Goal: Transaction & Acquisition: Purchase product/service

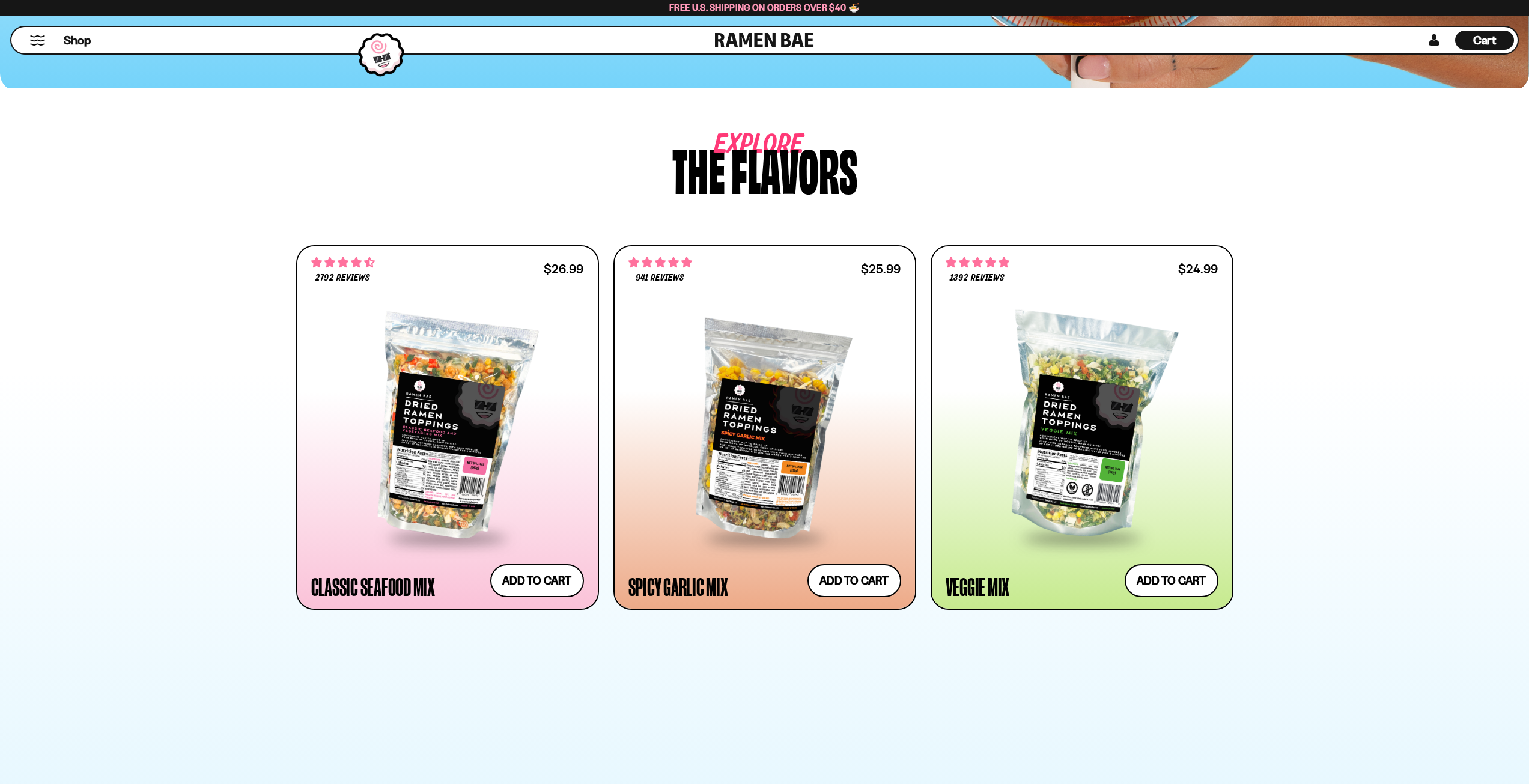
scroll to position [421, 0]
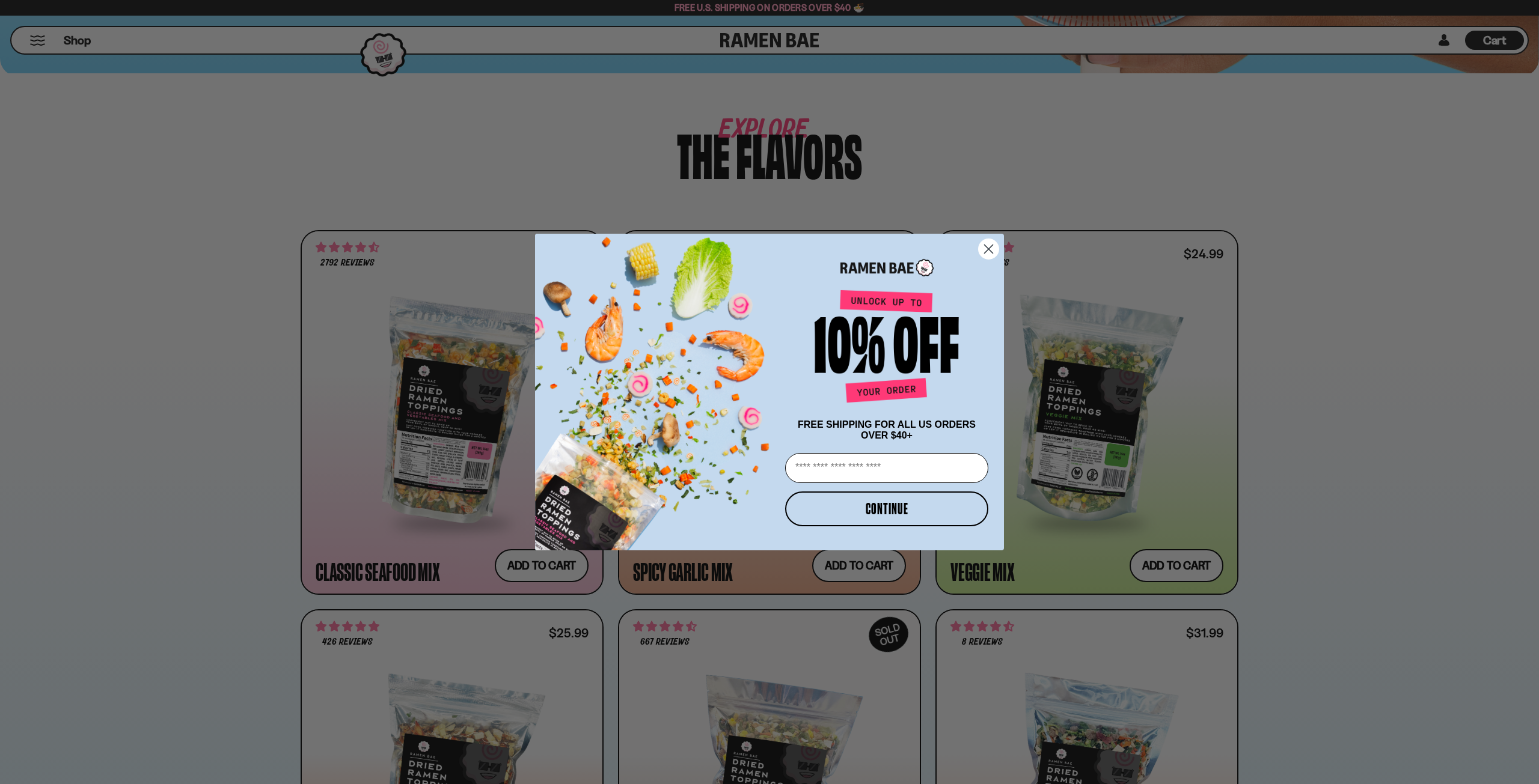
click at [891, 469] on input "Email" at bounding box center [886, 468] width 203 height 30
type input "**********"
click at [867, 511] on button "CONTINUE" at bounding box center [886, 509] width 203 height 35
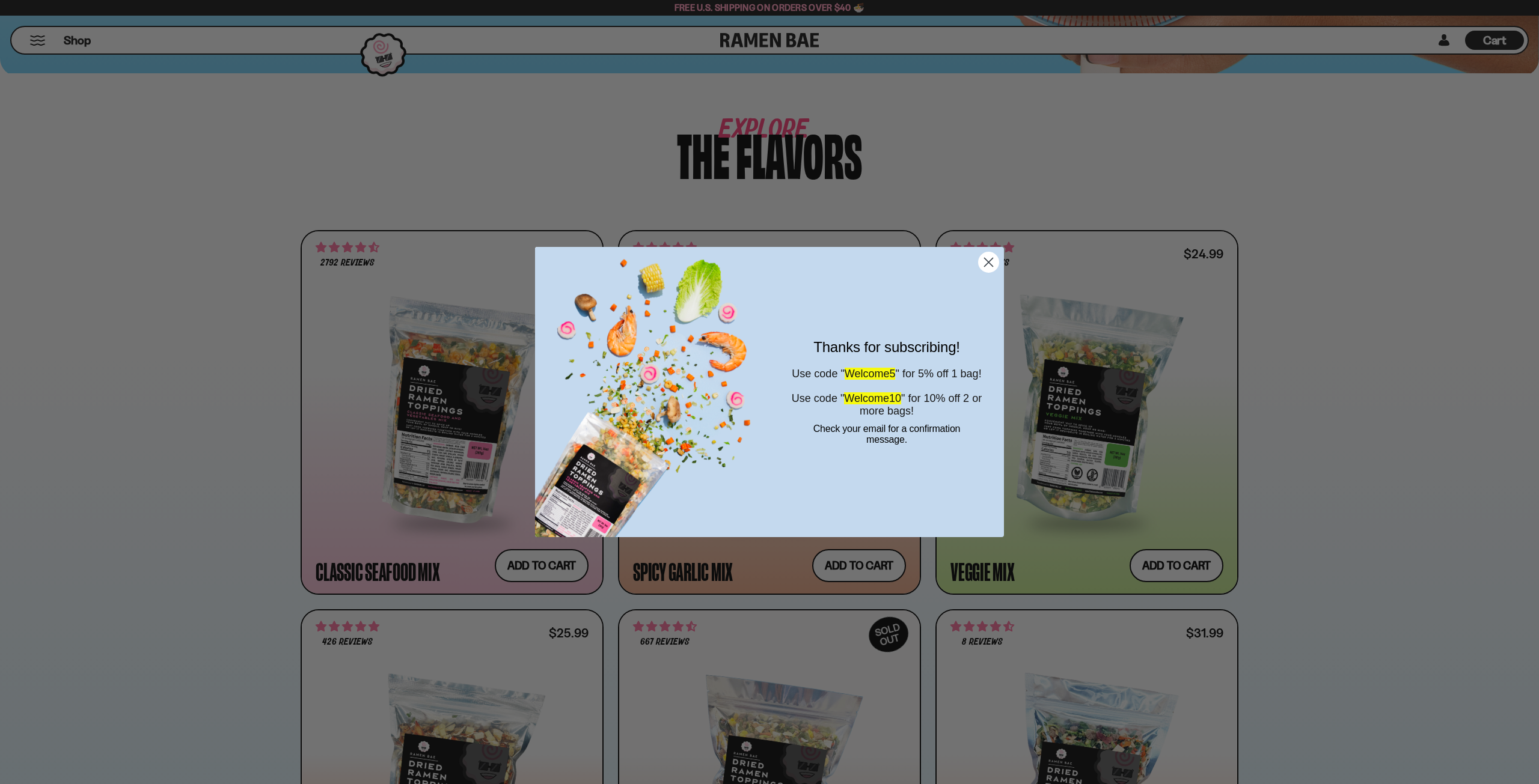
click at [985, 260] on circle "Close dialog" at bounding box center [989, 262] width 20 height 20
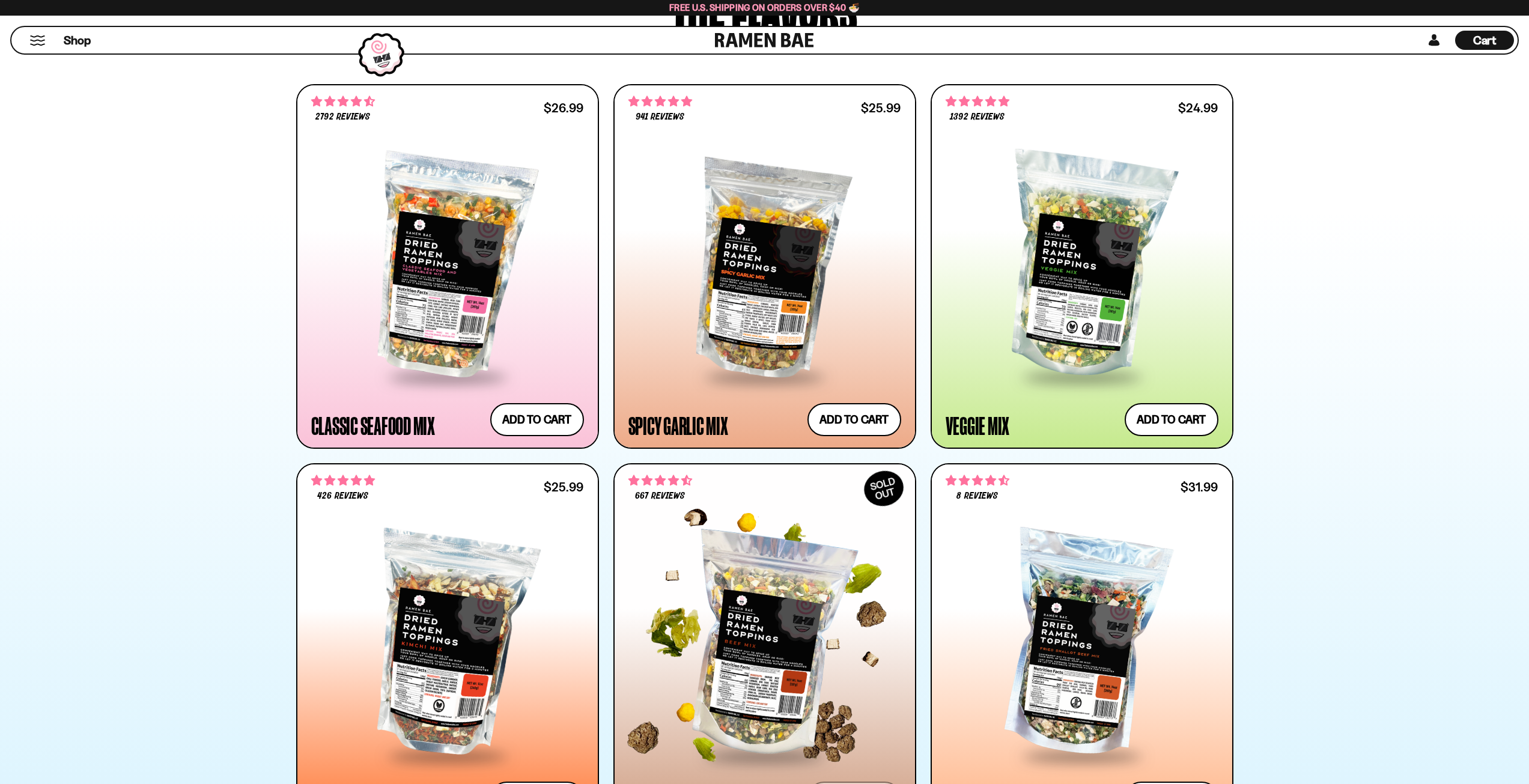
scroll to position [601, 0]
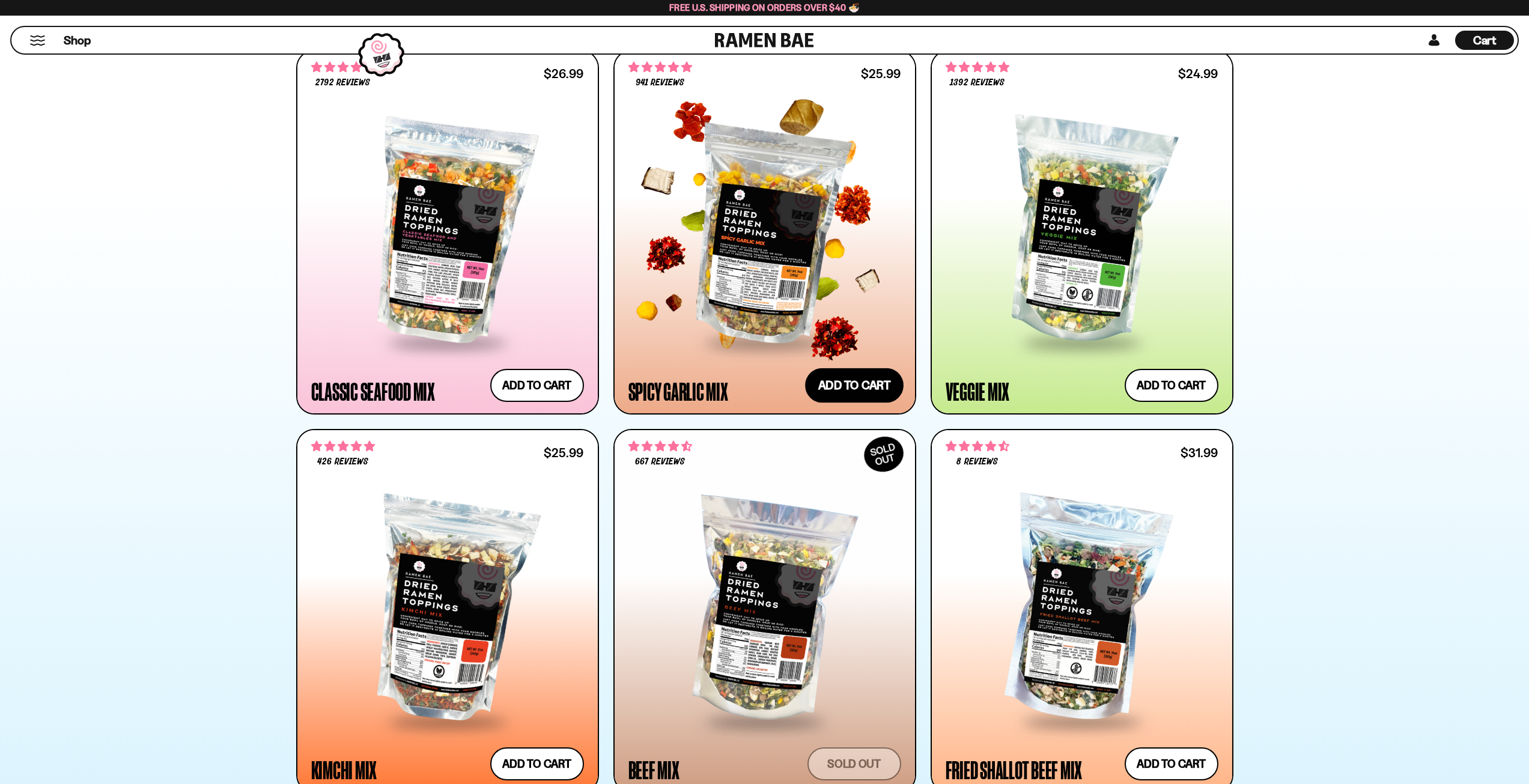
click at [854, 390] on button "Add to cart Add — Regular price $25.99 Regular price Sale price $25.99 Unit pri…" at bounding box center [854, 385] width 98 height 35
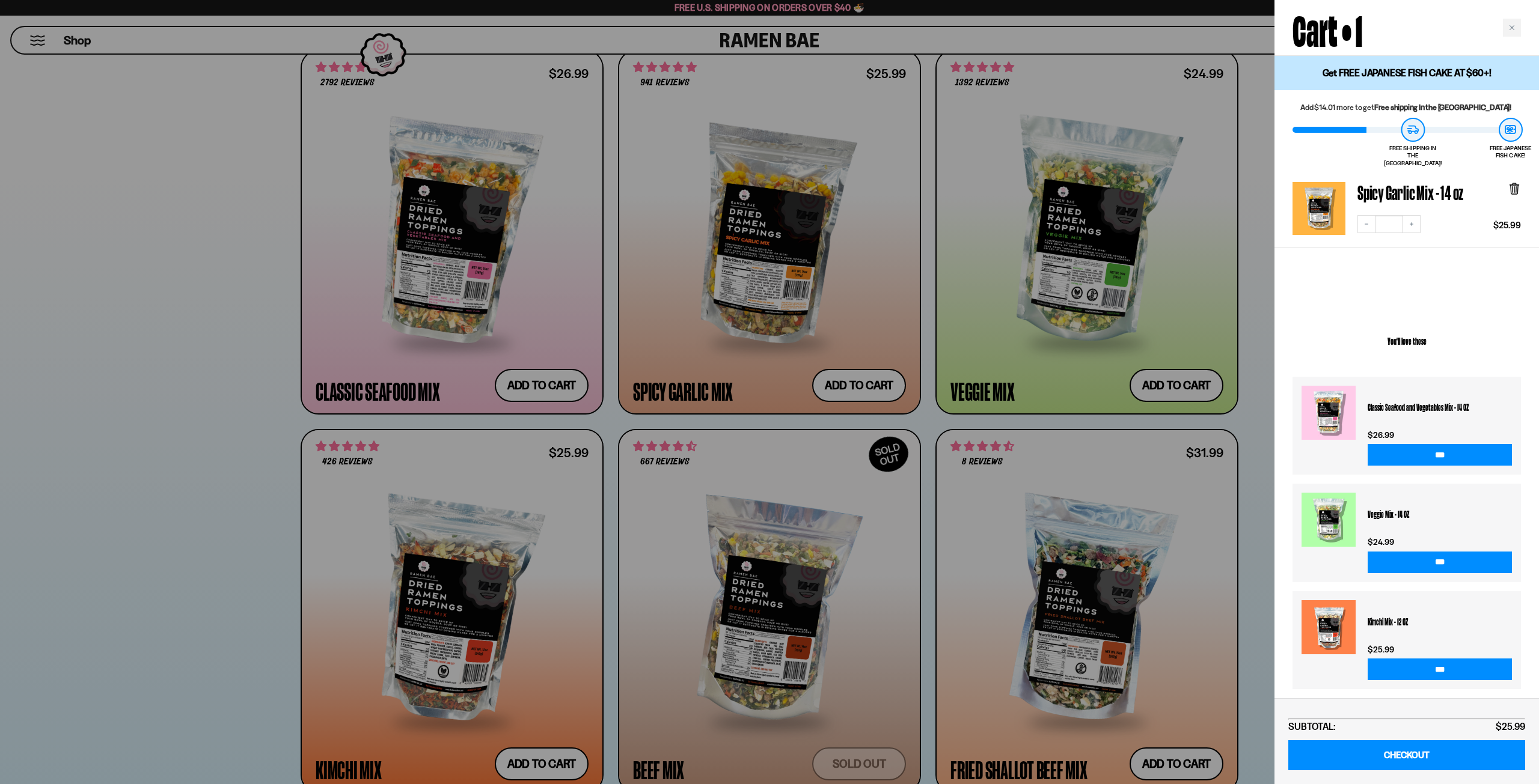
click at [196, 485] on div at bounding box center [769, 392] width 1539 height 784
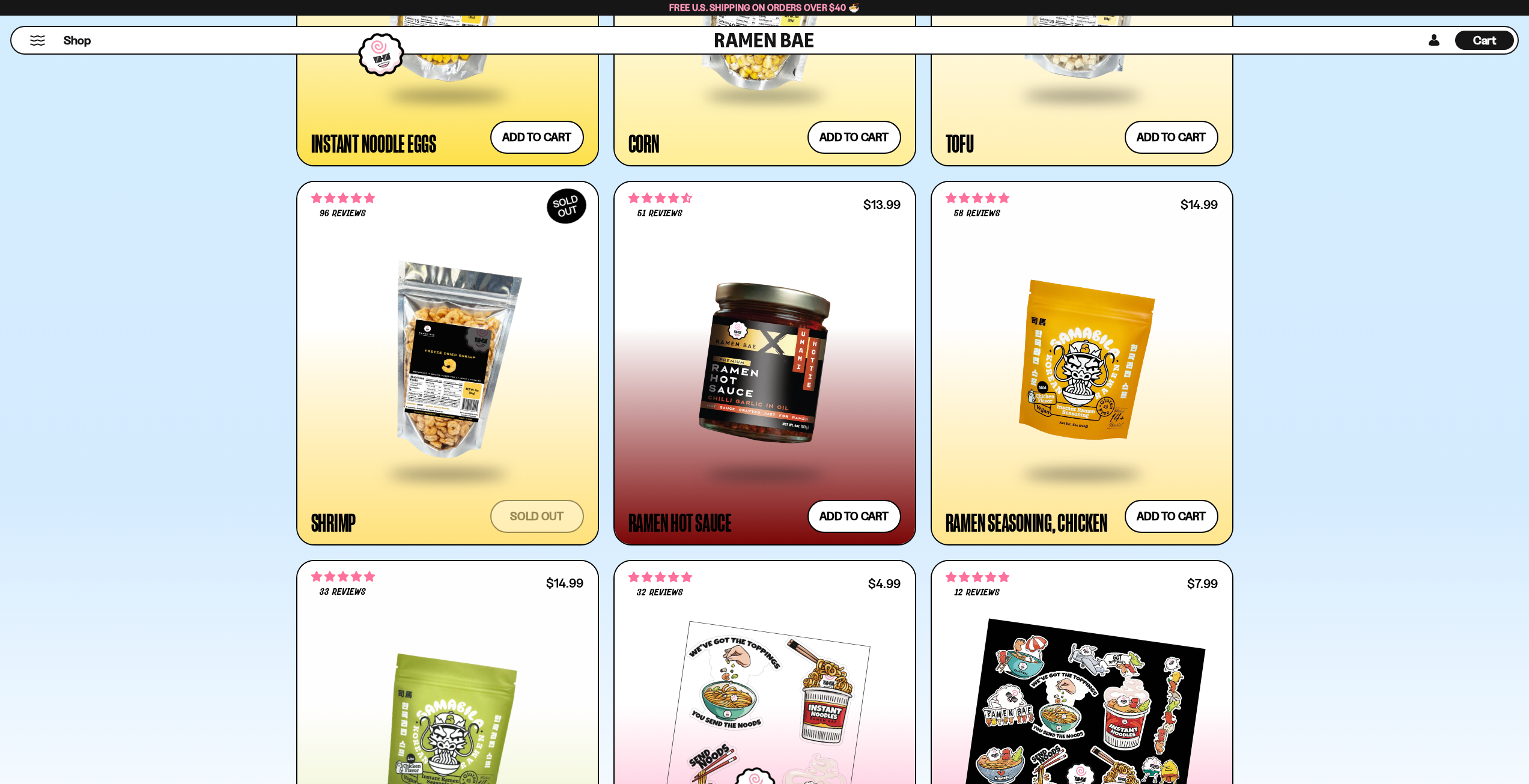
scroll to position [2403, 0]
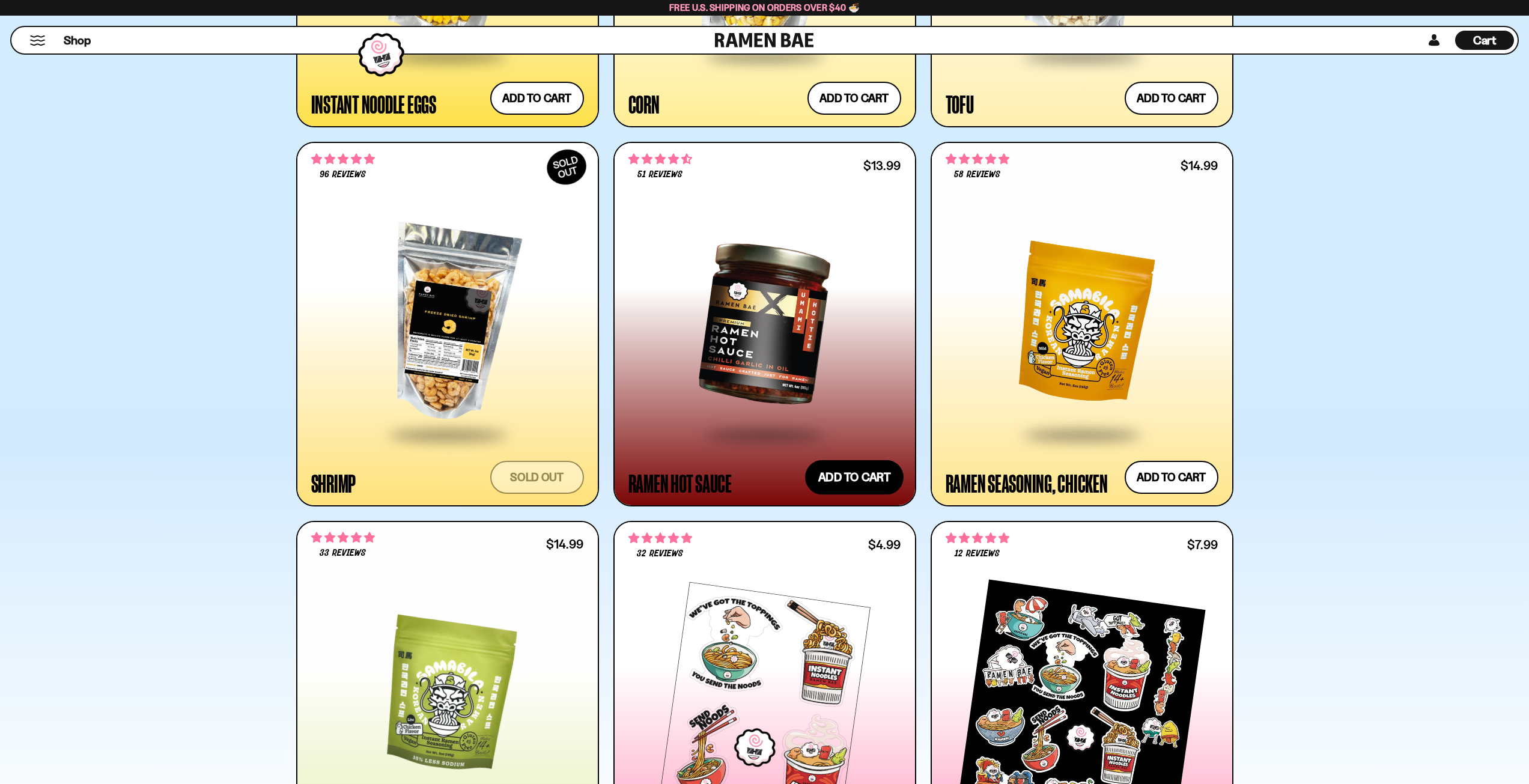
click at [865, 473] on button "Add to cart Add — Regular price $13.99 Regular price Sale price $13.99 Unit pri…" at bounding box center [854, 477] width 98 height 35
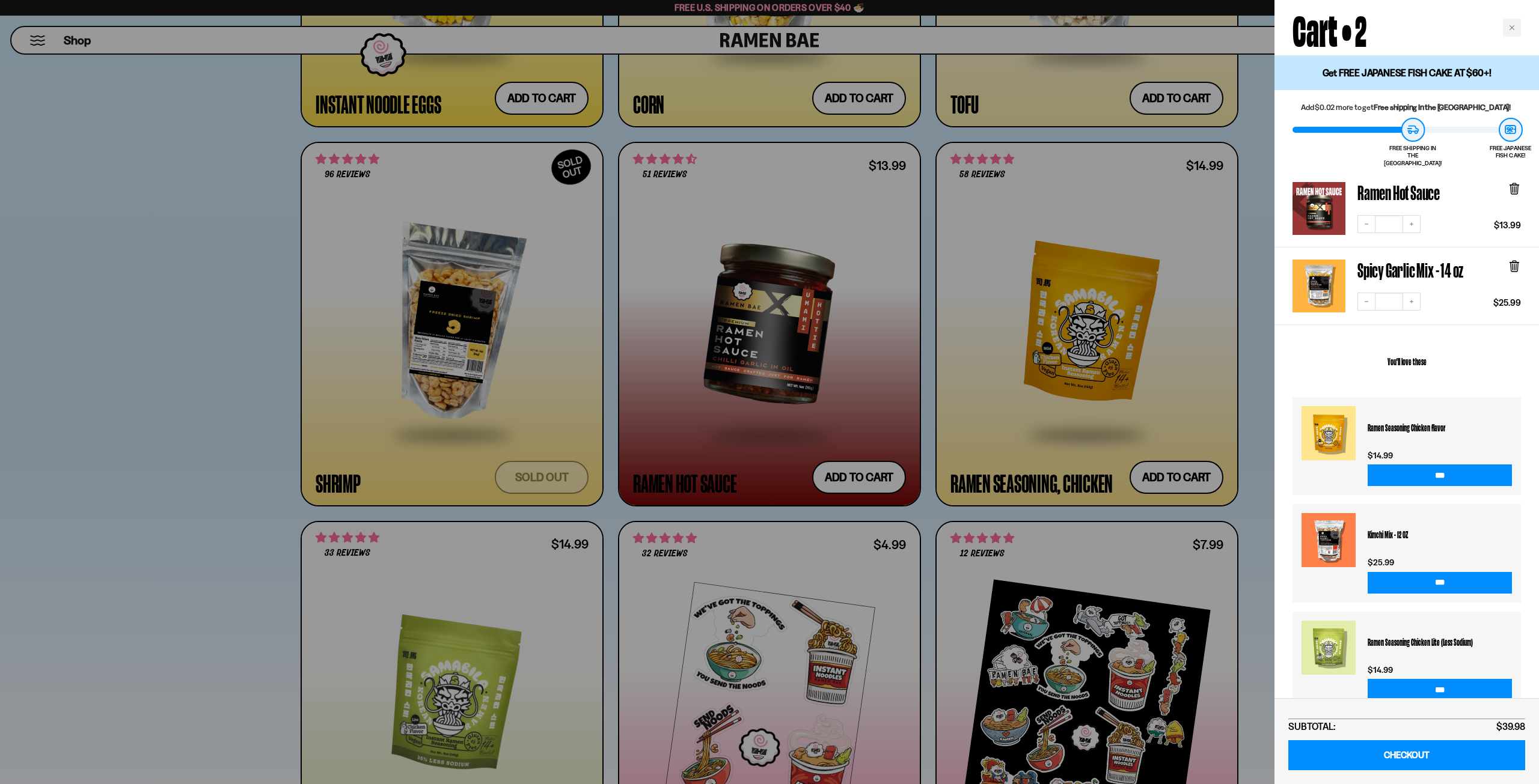
click at [1254, 401] on div at bounding box center [769, 392] width 1539 height 784
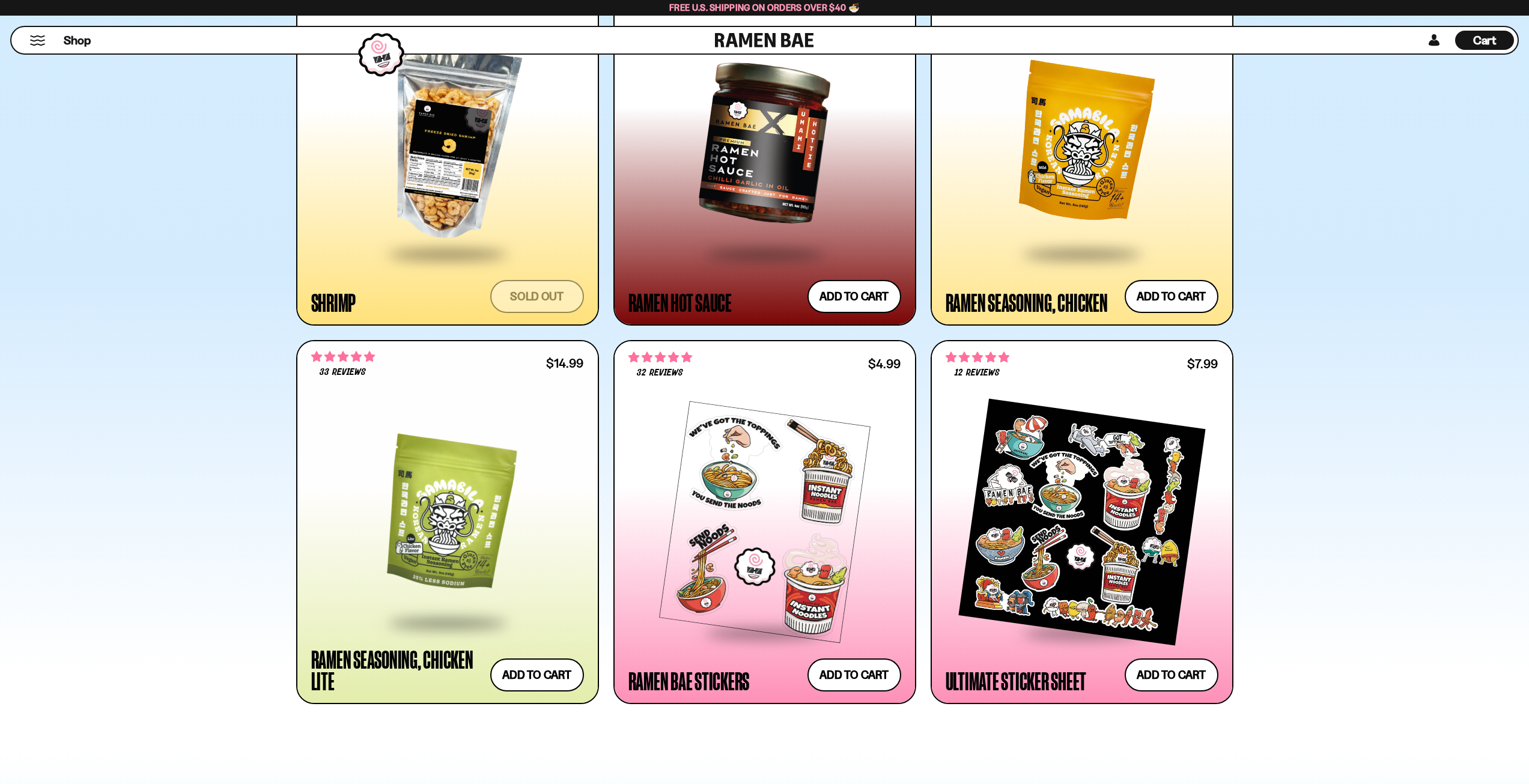
scroll to position [2643, 0]
